Goal: Navigation & Orientation: Find specific page/section

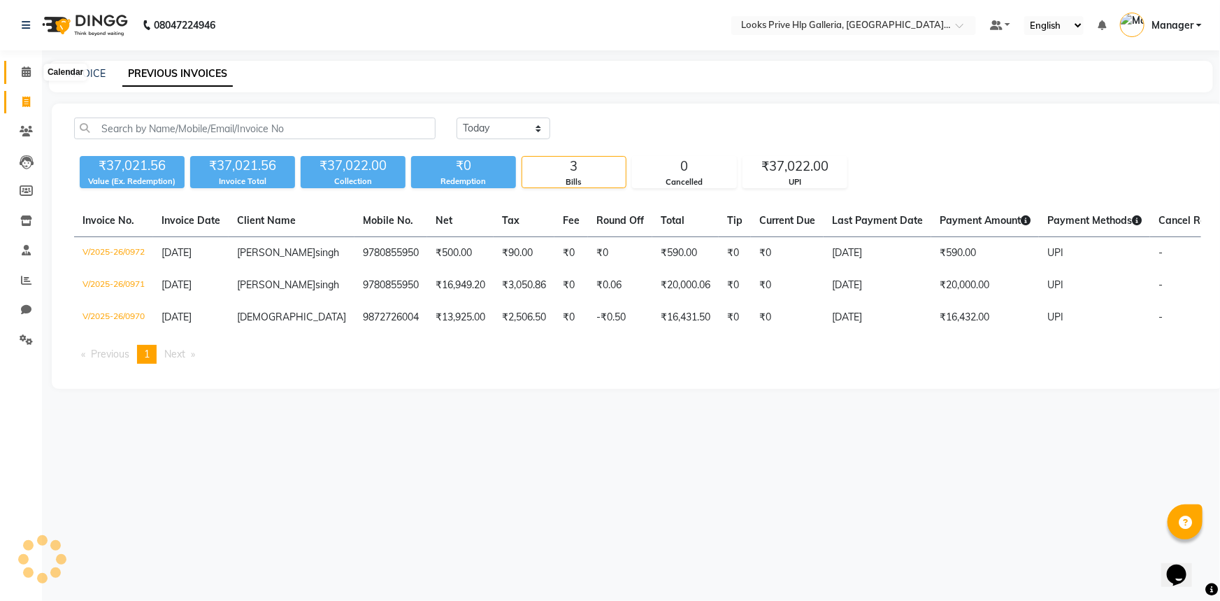
click at [31, 64] on span at bounding box center [26, 72] width 24 height 16
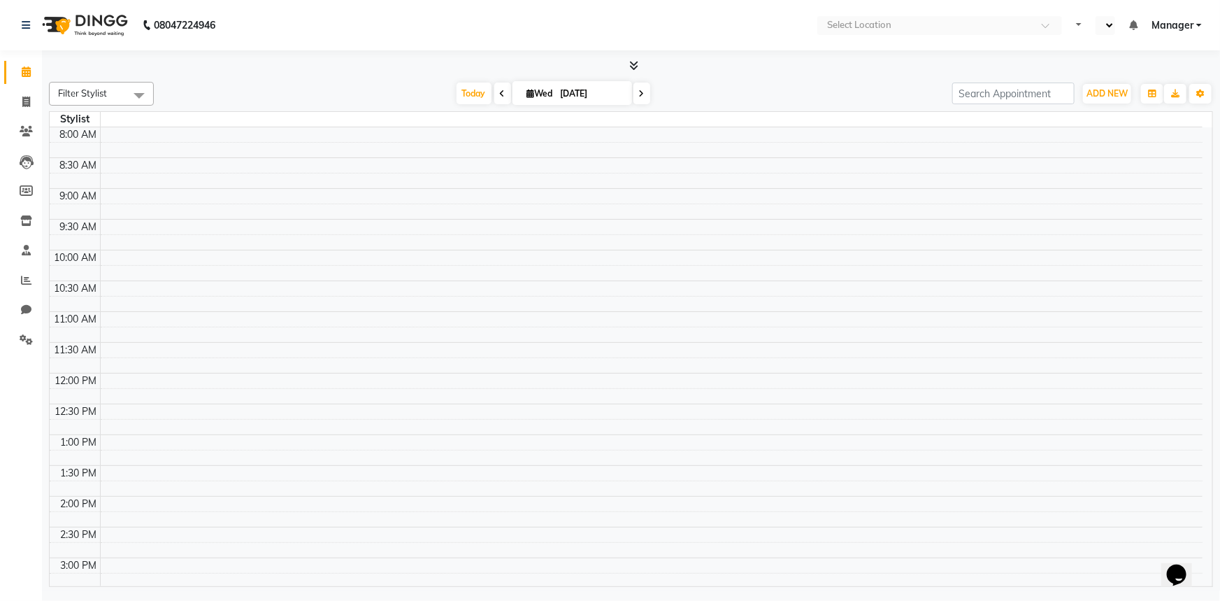
select select "en"
